Goal: Task Accomplishment & Management: Manage account settings

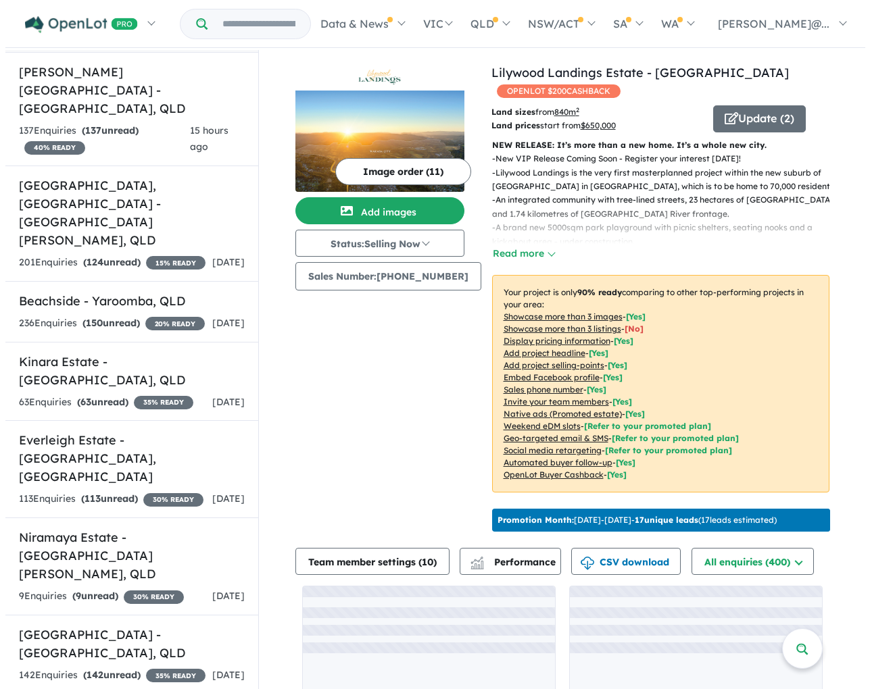
scroll to position [492, 0]
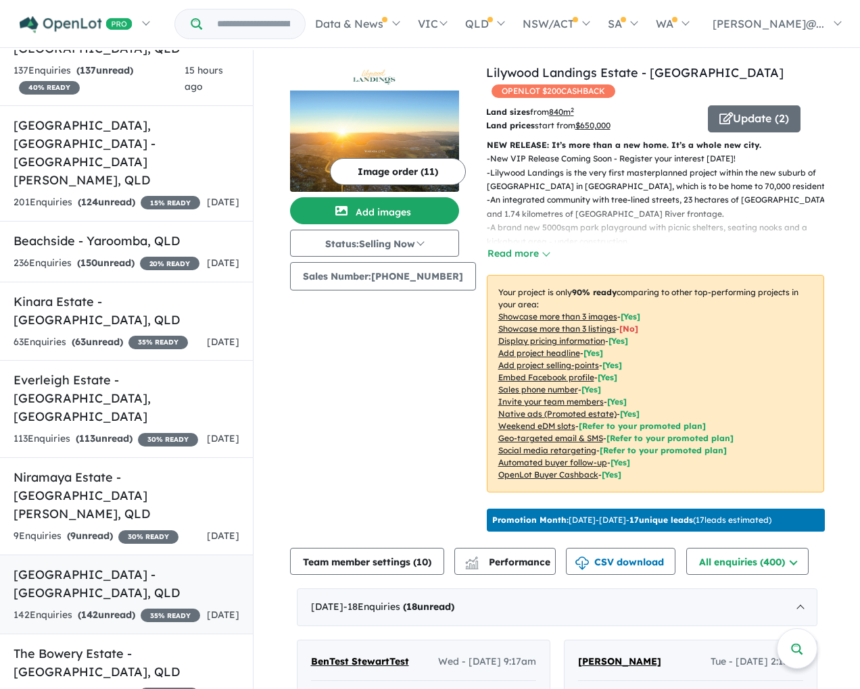
click at [134, 555] on link "[GEOGRAPHIC_DATA] - [GEOGRAPHIC_DATA] , [GEOGRAPHIC_DATA] 142 Enquir ies ( 142 …" at bounding box center [126, 595] width 253 height 80
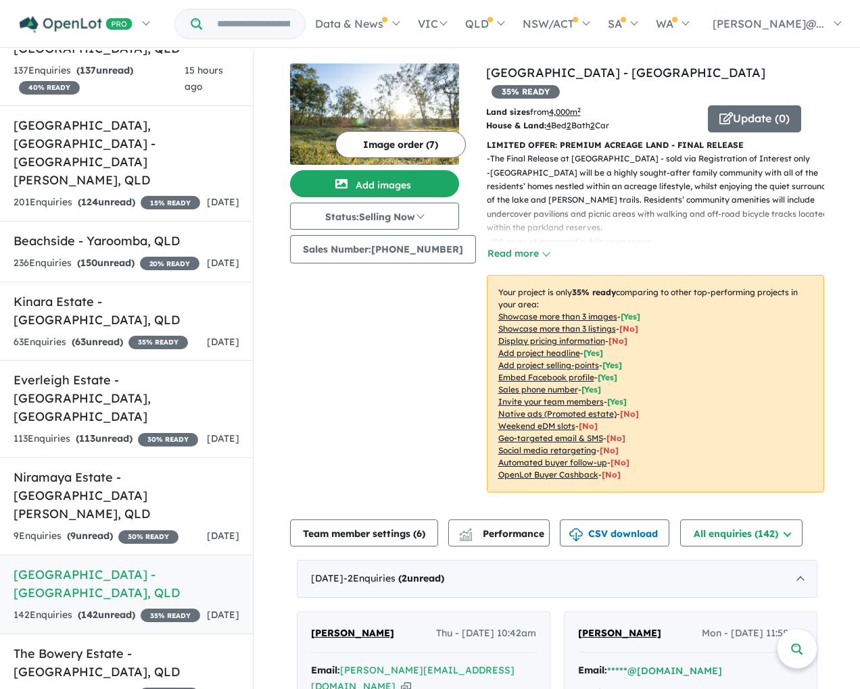
click at [525, 246] on button "Read more" at bounding box center [519, 254] width 64 height 16
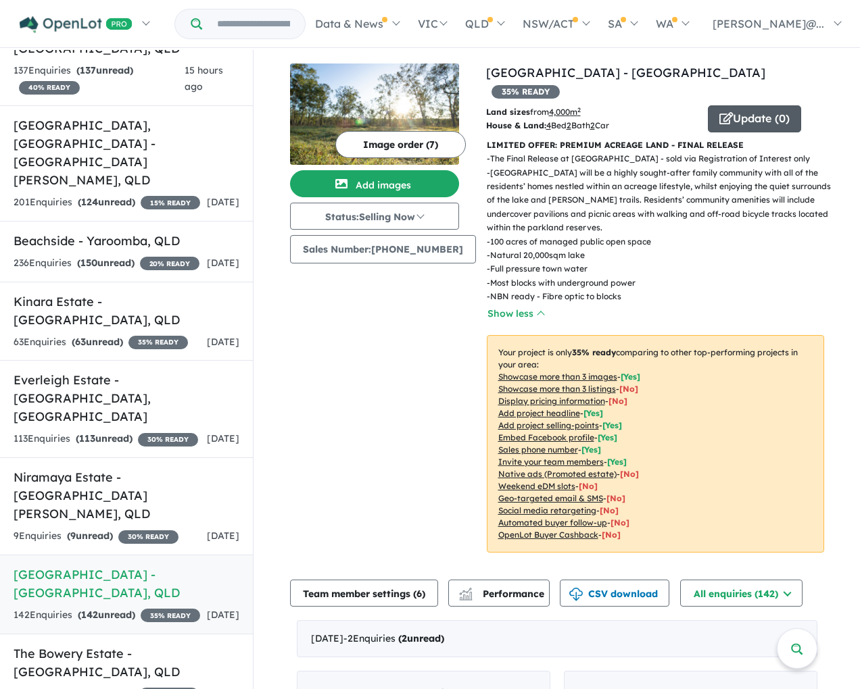
click at [741, 105] on button "Update ( 0 )" at bounding box center [754, 118] width 93 height 27
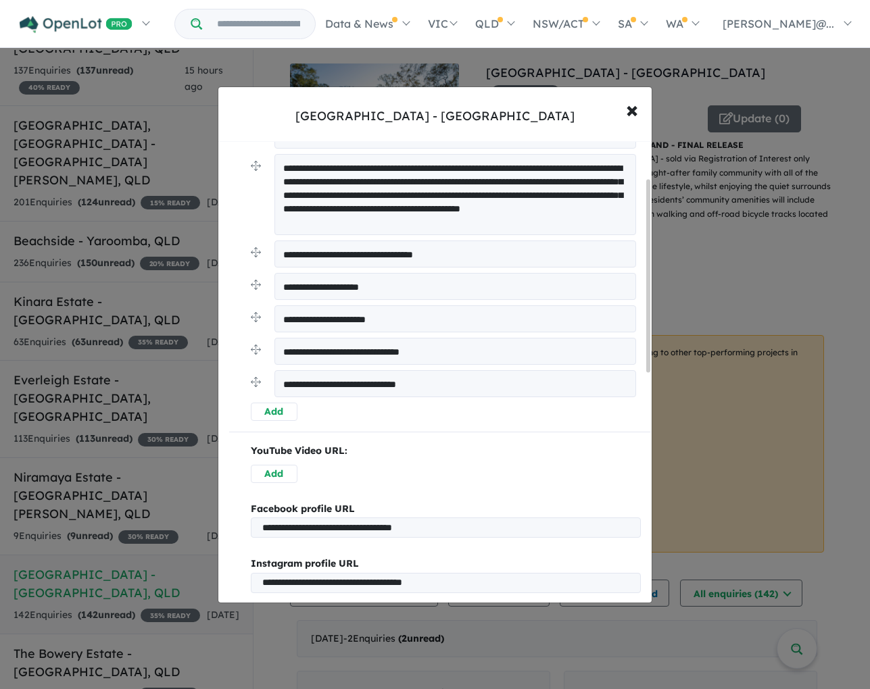
scroll to position [641, 0]
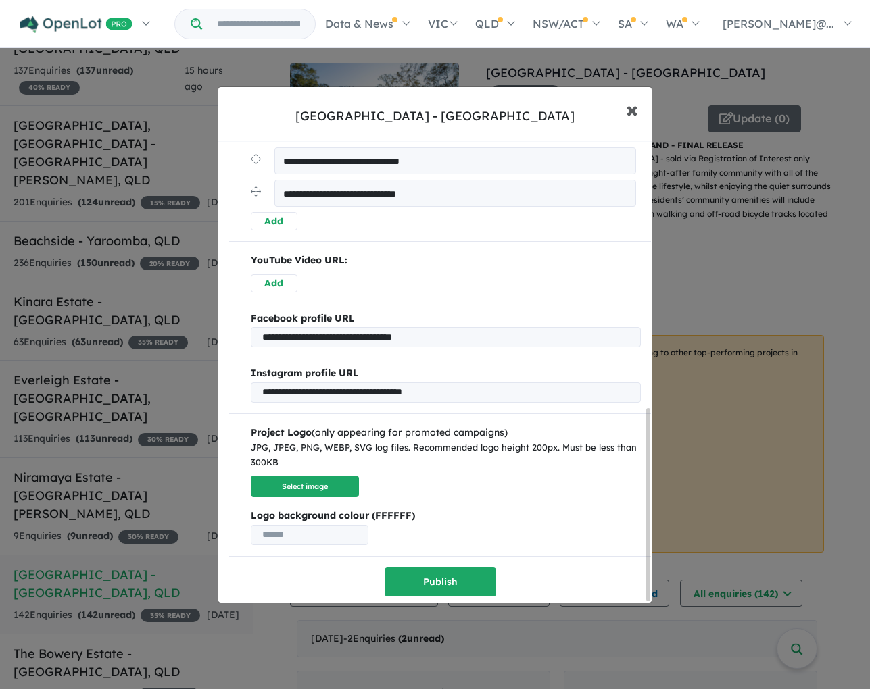
click at [633, 106] on span "×" at bounding box center [632, 109] width 12 height 29
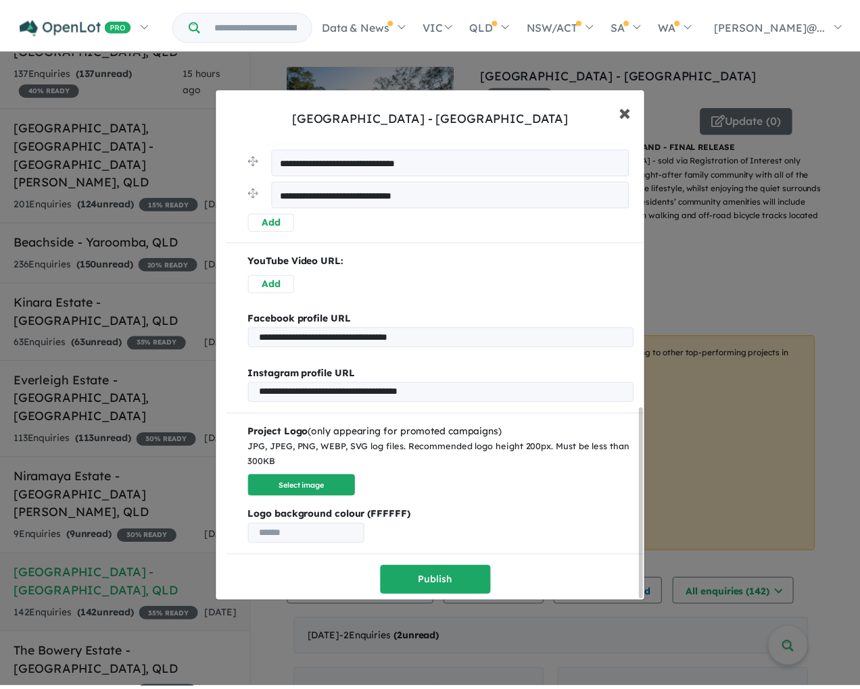
scroll to position [0, 0]
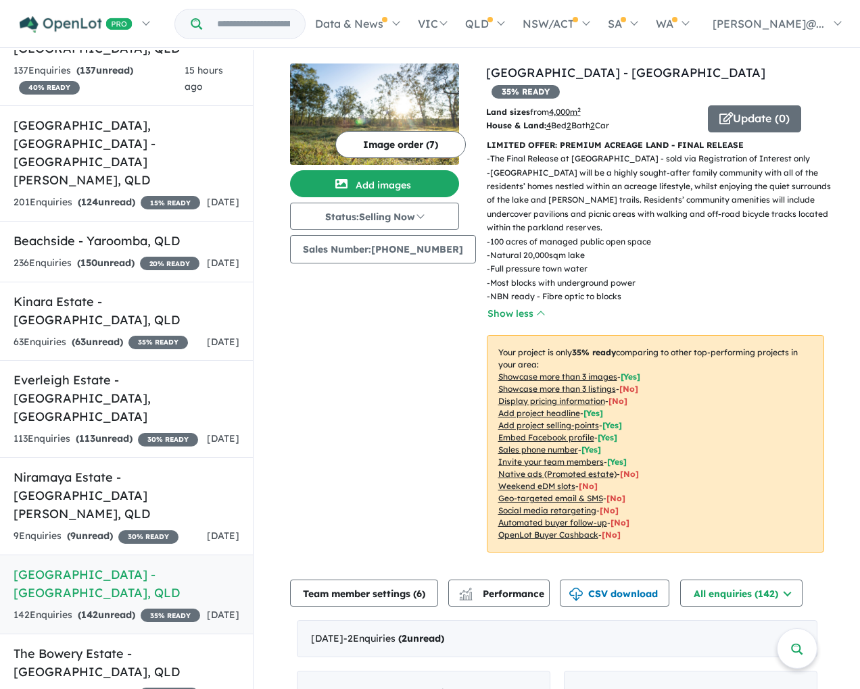
click at [428, 153] on button "Image order ( 7 )" at bounding box center [400, 144] width 130 height 27
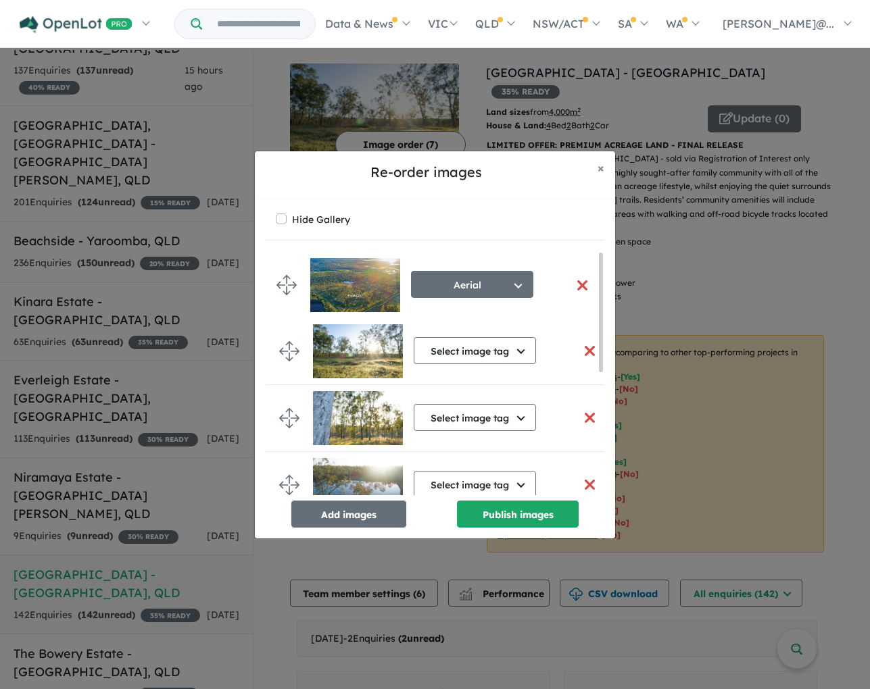
drag, startPoint x: 289, startPoint y: 347, endPoint x: 286, endPoint y: 281, distance: 66.3
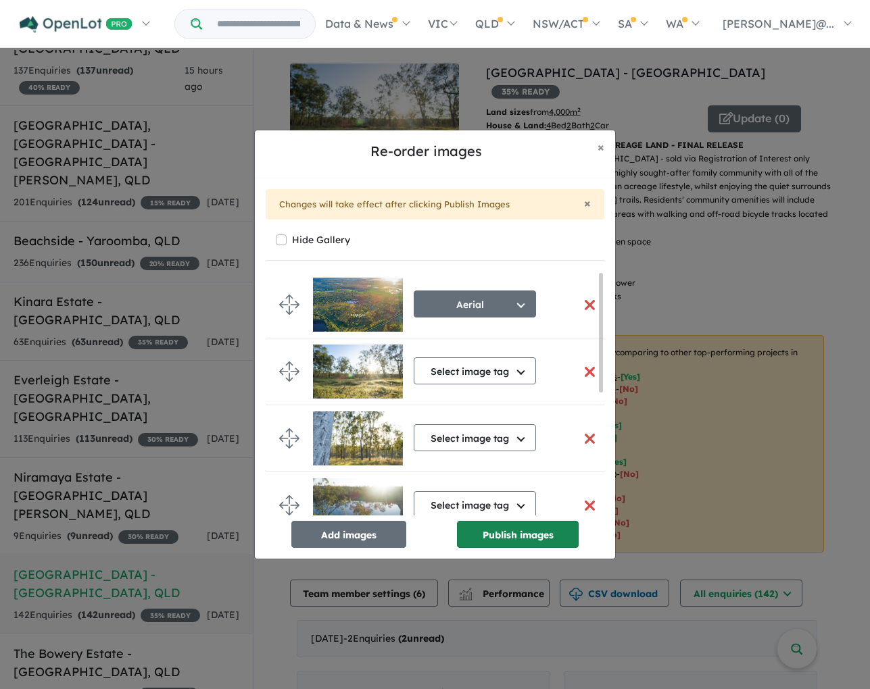
click at [533, 535] on button "Publish images" at bounding box center [518, 534] width 122 height 27
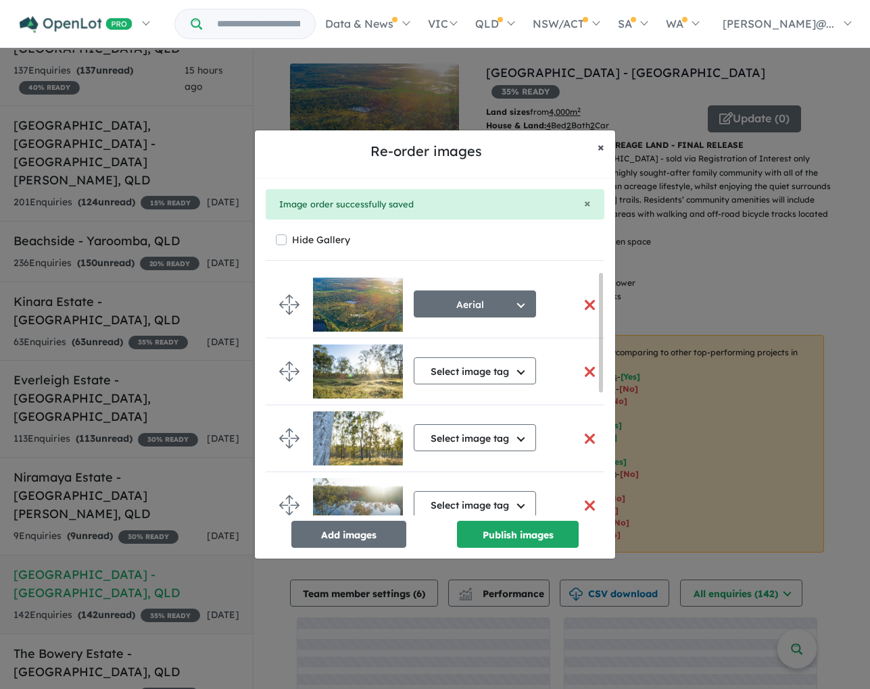
click at [601, 147] on span "×" at bounding box center [601, 147] width 7 height 16
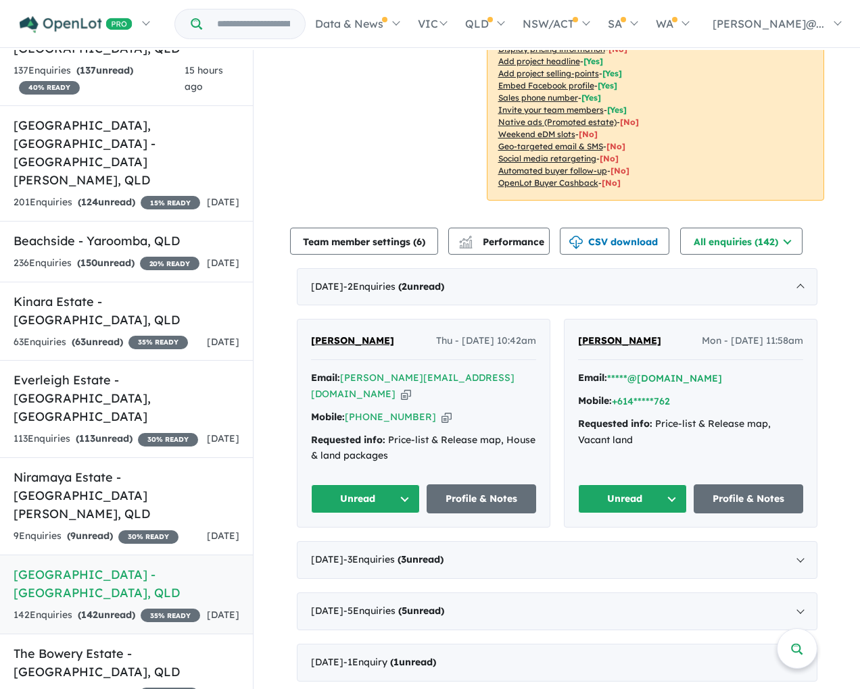
scroll to position [397, 0]
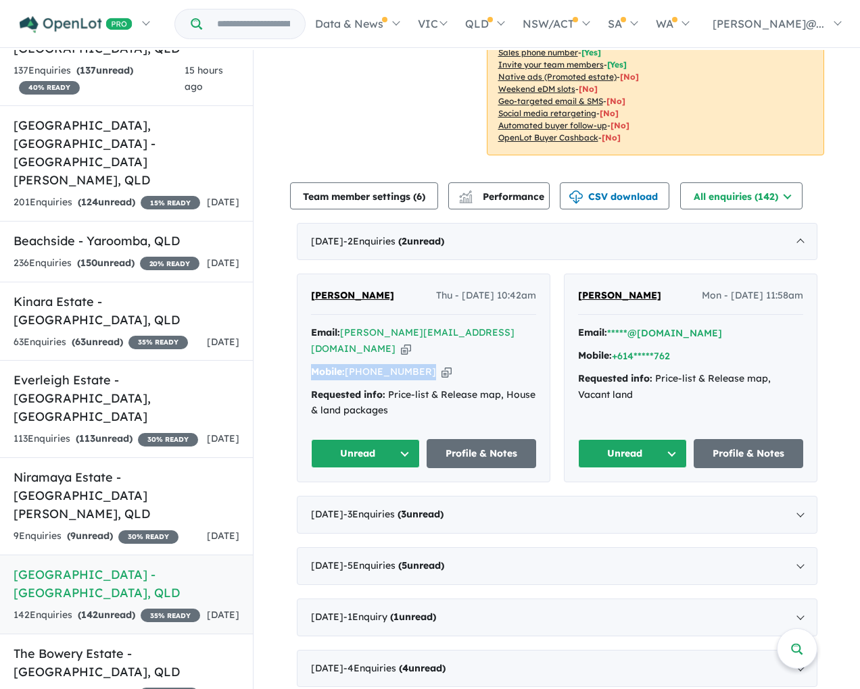
drag, startPoint x: 454, startPoint y: 357, endPoint x: 315, endPoint y: 341, distance: 140.1
click at [316, 340] on div "Email: [PERSON_NAME][EMAIL_ADDRESS][DOMAIN_NAME] Copied! Mobile: [PHONE_NUMBER]…" at bounding box center [423, 375] width 225 height 101
click at [450, 362] on div "Email: [PERSON_NAME][EMAIL_ADDRESS][DOMAIN_NAME] Copied! Mobile: [PHONE_NUMBER]…" at bounding box center [423, 375] width 225 height 101
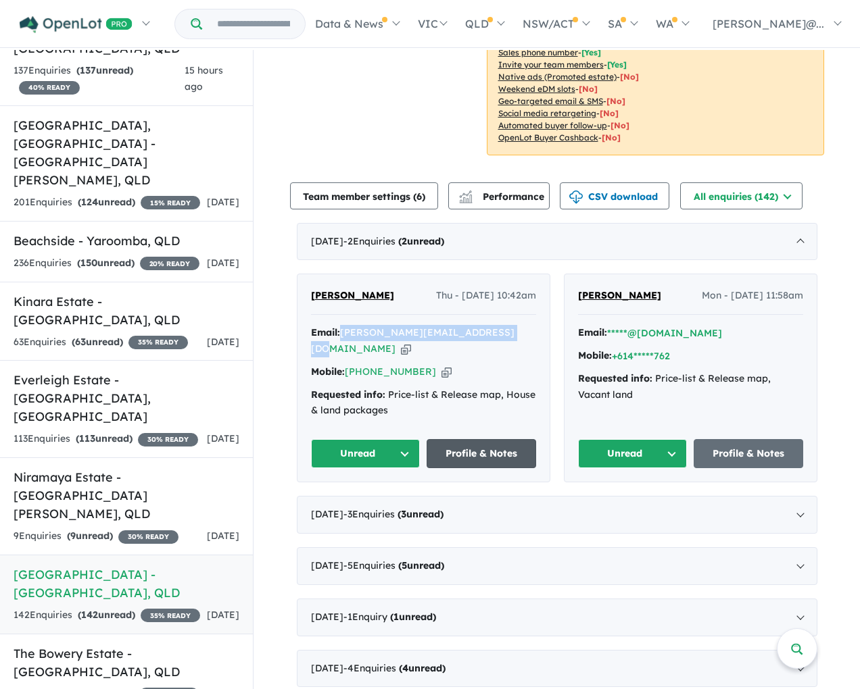
click at [475, 439] on link "Profile & Notes" at bounding box center [482, 453] width 110 height 29
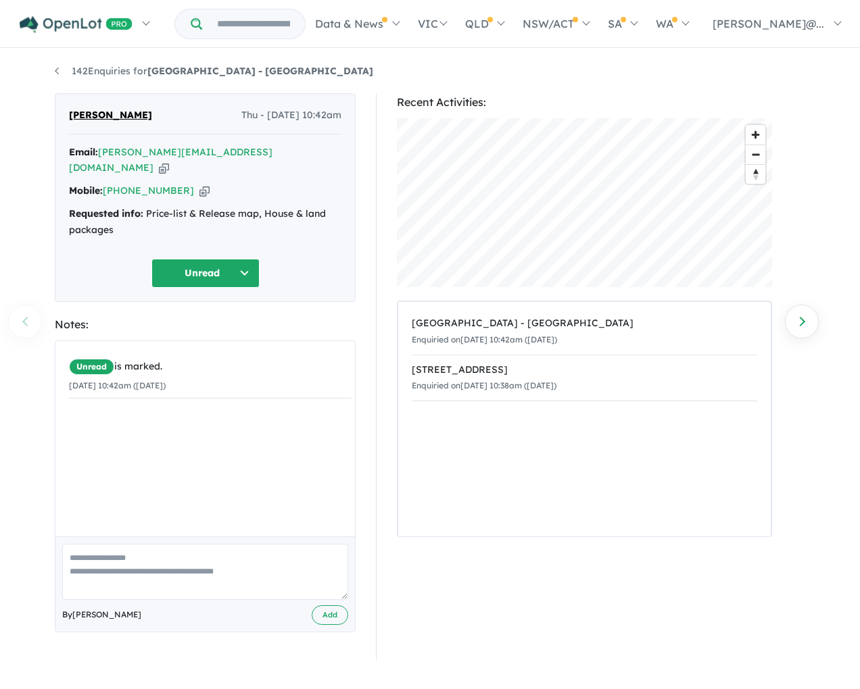
click at [219, 545] on textarea at bounding box center [205, 572] width 286 height 56
paste textarea "**********"
type textarea "**********"
click at [330, 606] on button "Add" at bounding box center [330, 616] width 37 height 20
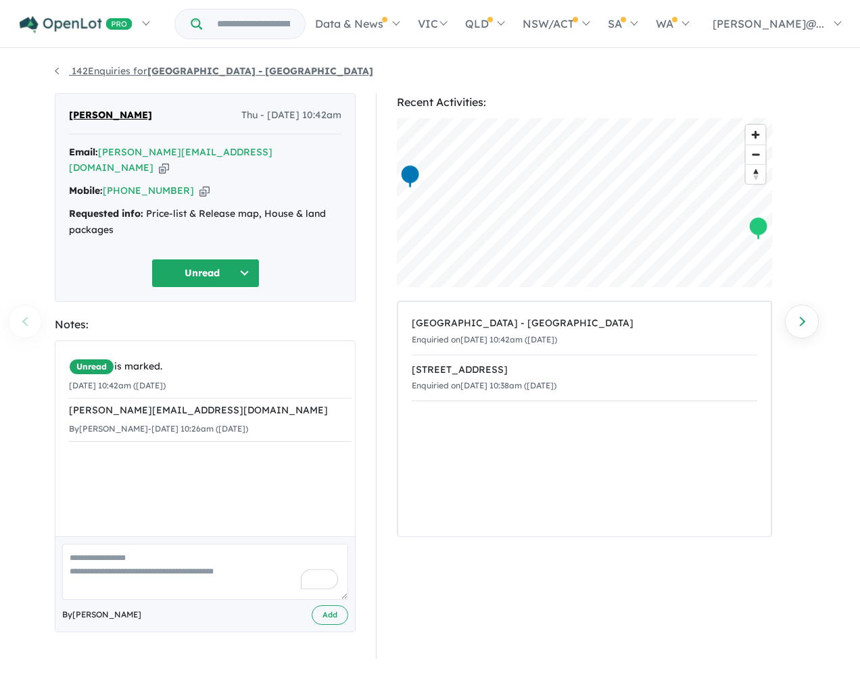
click at [55, 70] on link "142 Enquiries for Park Lake Estate - Adare" at bounding box center [214, 71] width 318 height 12
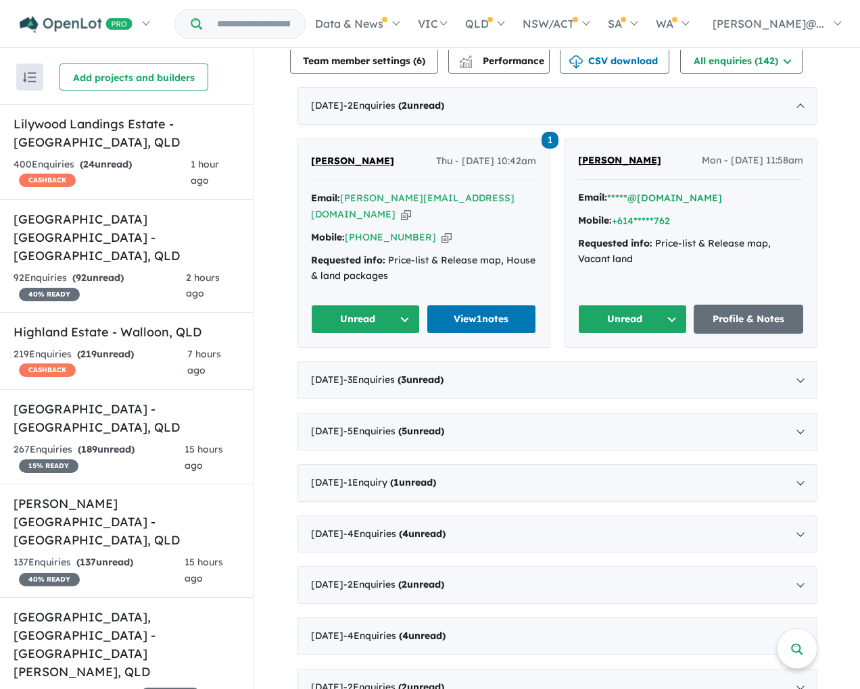
scroll to position [473, 0]
click at [320, 362] on div "August 2025 - 3 Enquir ies ( 3 unread)" at bounding box center [557, 381] width 520 height 38
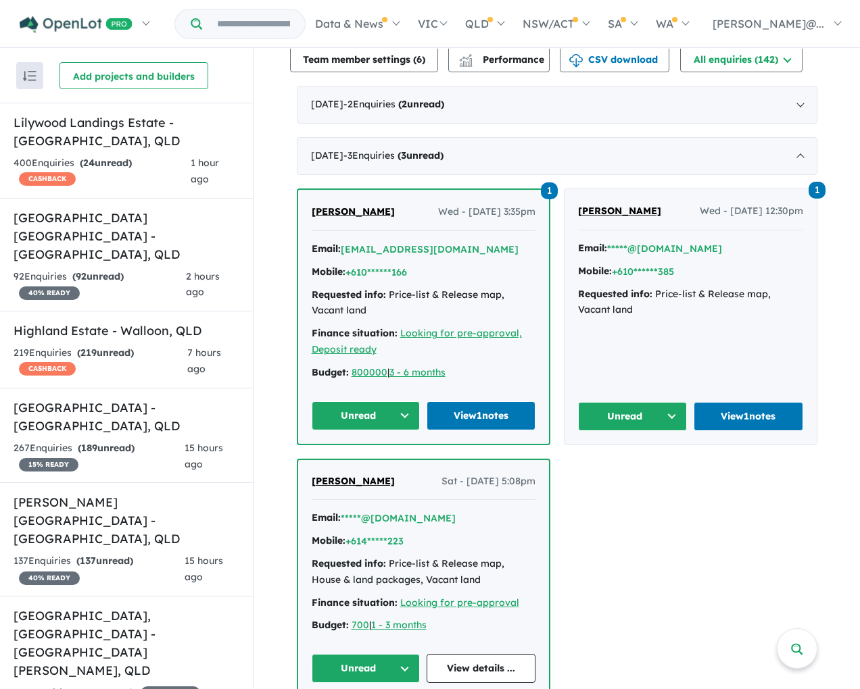
scroll to position [0, 0]
